Goal: Find contact information: Find contact information

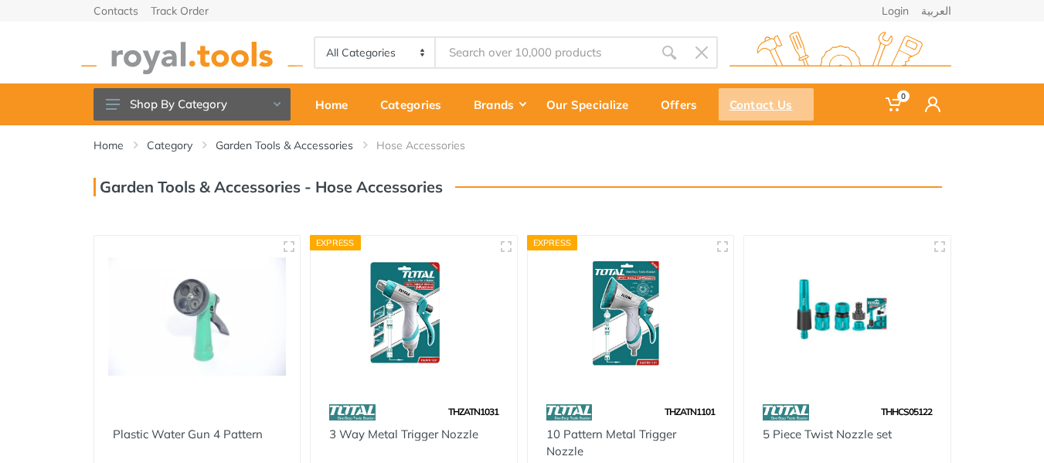
click at [749, 104] on div "Contact Us" at bounding box center [766, 104] width 95 height 32
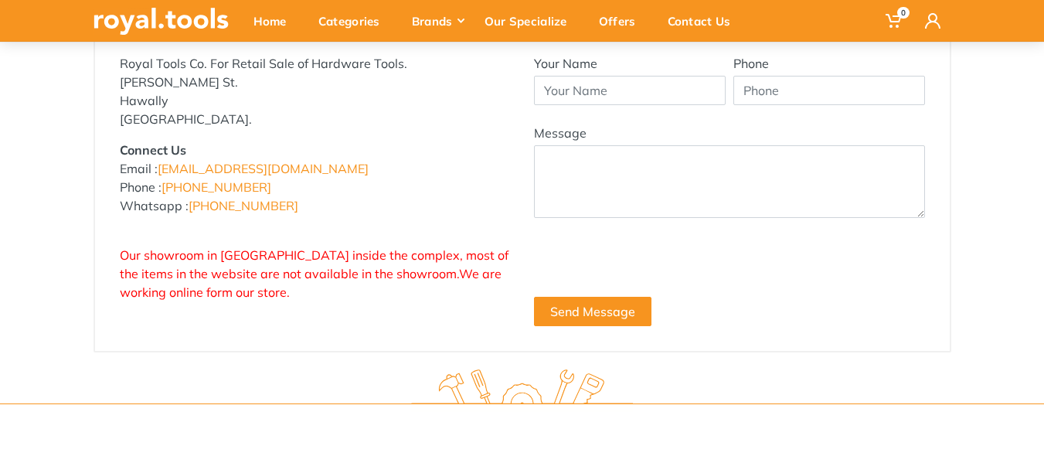
scroll to position [155, 0]
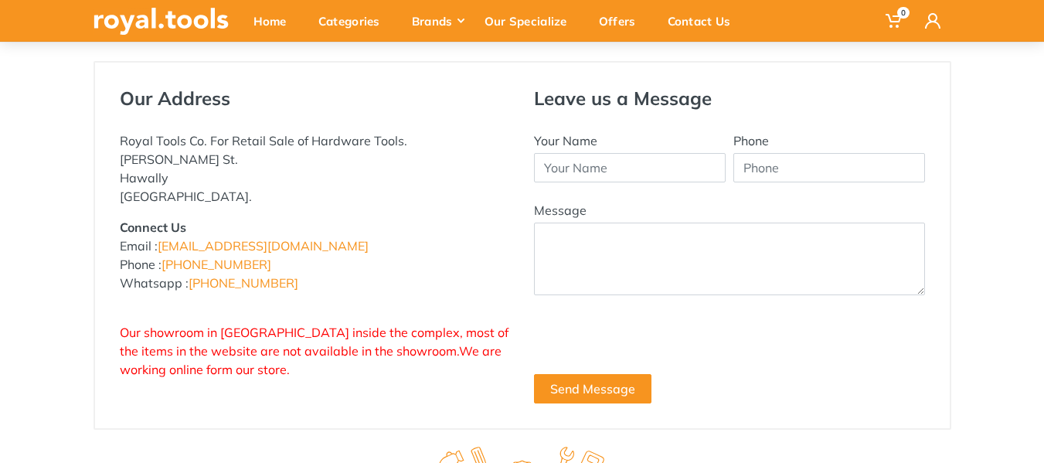
drag, startPoint x: 121, startPoint y: 139, endPoint x: 203, endPoint y: 138, distance: 81.9
click at [203, 138] on p "Royal Tools Co. For Retail Sale of Hardware Tools. Abdullah Al-Othman St. Hawal…" at bounding box center [315, 168] width 391 height 74
copy p "Royal Tools Co"
drag, startPoint x: 259, startPoint y: 263, endPoint x: 199, endPoint y: 263, distance: 59.5
click at [199, 263] on p "Connect Us Email : info@royal.tools Phone : +965 22620757 Whatsapp : +965 96777…" at bounding box center [315, 255] width 391 height 74
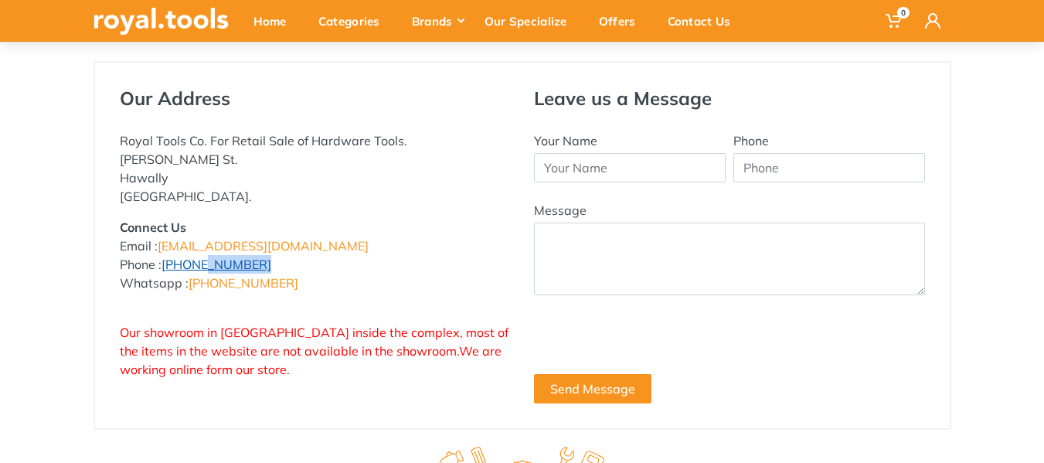
copy link "22620757"
drag, startPoint x: 285, startPoint y: 284, endPoint x: 225, endPoint y: 284, distance: 60.3
click at [225, 284] on p "Connect Us Email : info@royal.tools Phone : +965 22620757 Whatsapp : +965 96777…" at bounding box center [315, 255] width 391 height 74
copy link "96777125"
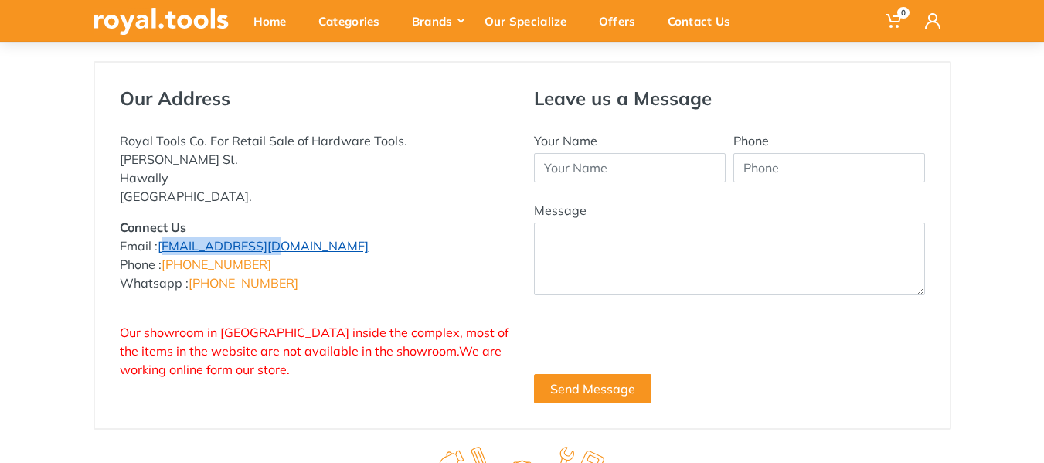
drag, startPoint x: 259, startPoint y: 247, endPoint x: 161, endPoint y: 243, distance: 98.2
click at [161, 243] on p "Connect Us Email : info@royal.tools Phone : +965 22620757 Whatsapp : +965 96777…" at bounding box center [315, 255] width 391 height 74
copy link "[EMAIL_ADDRESS][DOMAIN_NAME]"
